Goal: Task Accomplishment & Management: Manage account settings

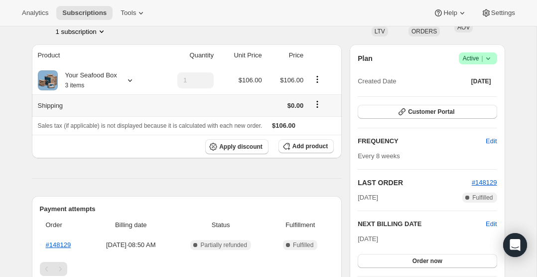
scroll to position [73, 0]
click at [488, 60] on icon at bounding box center [488, 59] width 10 height 10
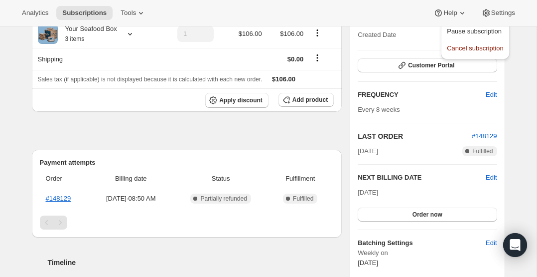
scroll to position [119, 0]
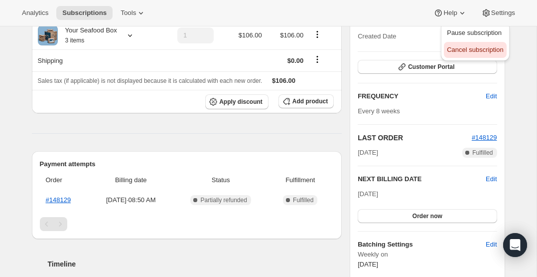
click at [490, 48] on span "Cancel subscription" at bounding box center [475, 49] width 56 height 7
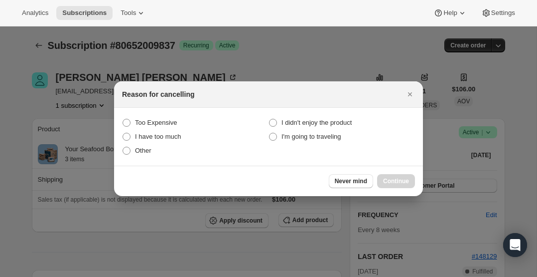
scroll to position [0, 0]
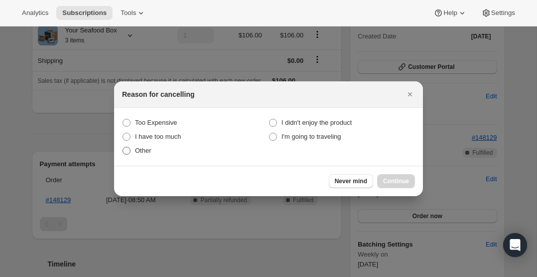
click at [128, 150] on span ":rbk:" at bounding box center [127, 151] width 8 height 8
click at [123, 147] on input "Other" at bounding box center [123, 147] width 0 height 0
radio input "true"
click at [270, 120] on span ":rbk:" at bounding box center [273, 123] width 8 height 8
click at [270, 119] on product "I didn't enjoy the product" at bounding box center [269, 119] width 0 height 0
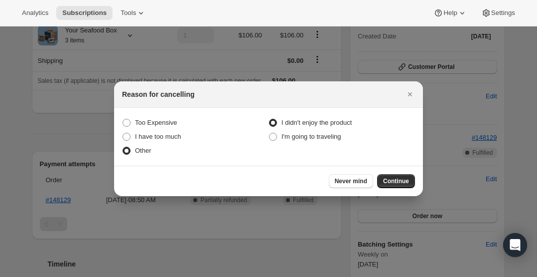
radio product "true"
radio input "false"
click at [402, 181] on span "Continue" at bounding box center [396, 181] width 26 height 8
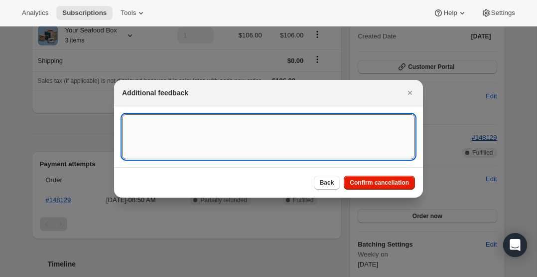
click at [140, 121] on textarea ":rbk:" at bounding box center [268, 136] width 293 height 45
type textarea "Didn't enjoy the salmon"
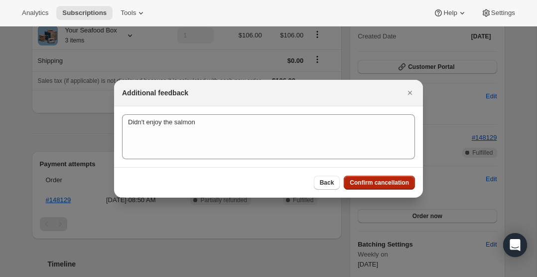
click at [401, 183] on span "Confirm cancellation" at bounding box center [379, 182] width 59 height 8
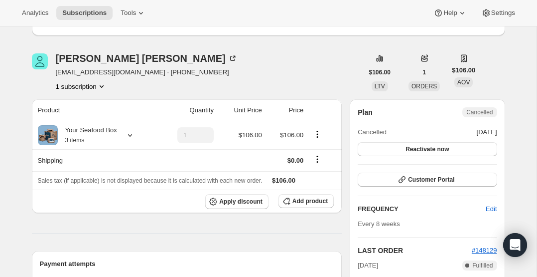
scroll to position [70, 0]
